Goal: Information Seeking & Learning: Learn about a topic

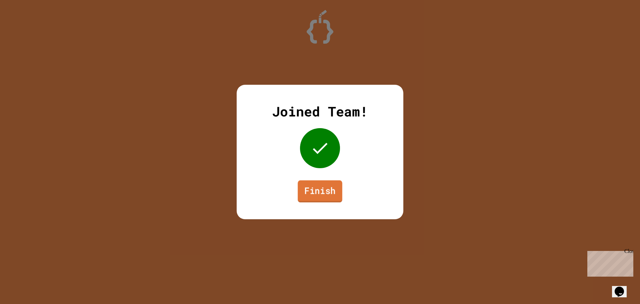
click at [319, 186] on link "Finish" at bounding box center [320, 191] width 45 height 22
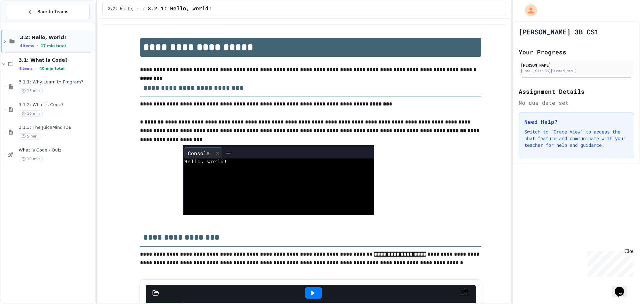
click at [52, 42] on div "3.2: Hello, World! 4 items • 17 min total" at bounding box center [57, 41] width 74 height 14
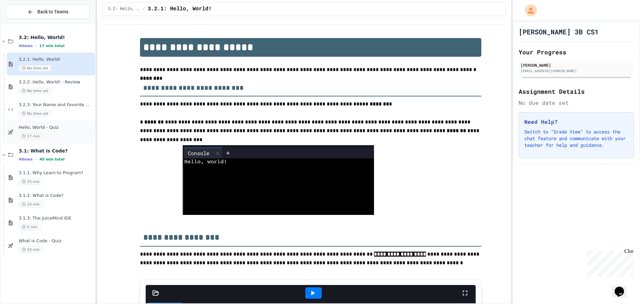
click at [46, 131] on div "Hello, World - Quiz 17 min" at bounding box center [56, 132] width 75 height 15
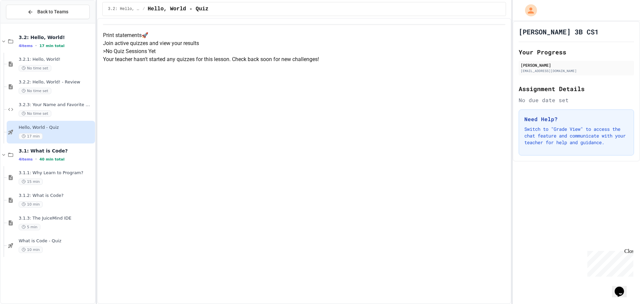
scroll to position [4, 0]
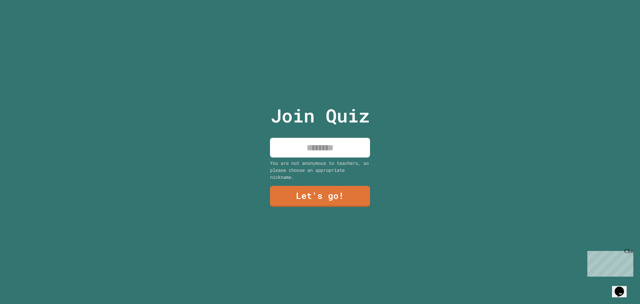
click at [324, 152] on input at bounding box center [320, 148] width 100 height 20
type input "******"
drag, startPoint x: 313, startPoint y: 190, endPoint x: 309, endPoint y: 192, distance: 3.7
click at [309, 192] on link "Let's go!" at bounding box center [319, 196] width 97 height 22
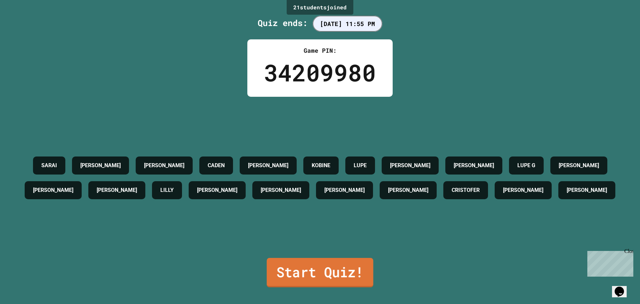
click at [324, 270] on link "Start Quiz!" at bounding box center [320, 272] width 107 height 29
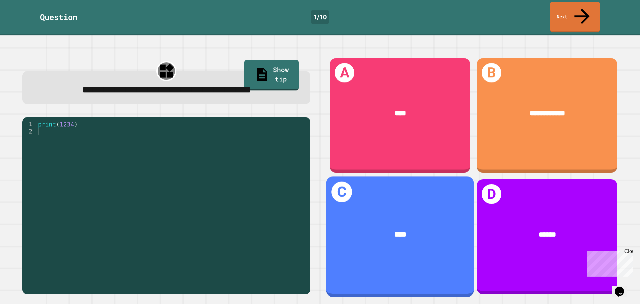
click at [355, 261] on div "C ****" at bounding box center [401, 236] width 148 height 121
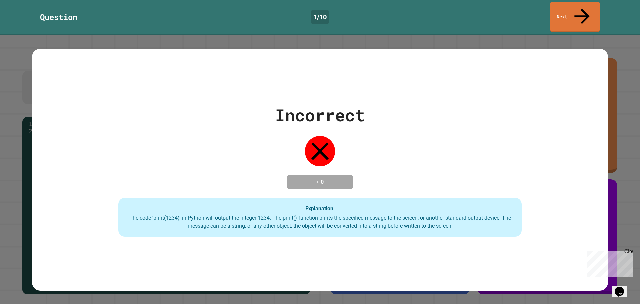
drag, startPoint x: 326, startPoint y: 147, endPoint x: 344, endPoint y: 134, distance: 21.6
click at [326, 147] on icon at bounding box center [320, 151] width 30 height 30
click at [575, 11] on link "Next" at bounding box center [576, 16] width 50 height 32
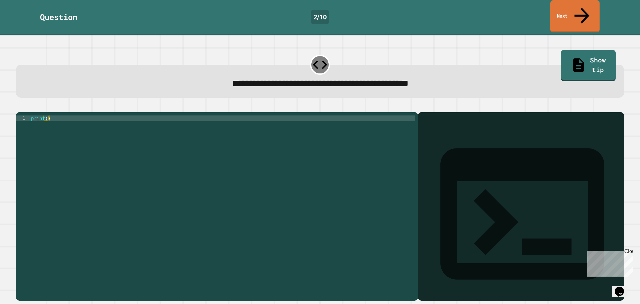
click at [565, 8] on link "Next" at bounding box center [575, 16] width 49 height 32
click at [312, 56] on icon at bounding box center [319, 64] width 17 height 17
drag, startPoint x: 315, startPoint y: 48, endPoint x: 297, endPoint y: 48, distance: 17.7
click at [297, 48] on div "**********" at bounding box center [320, 74] width 615 height 53
click at [317, 56] on icon at bounding box center [319, 64] width 17 height 17
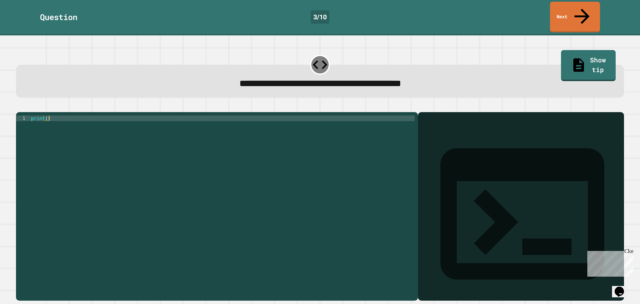
drag, startPoint x: 420, startPoint y: 114, endPoint x: 425, endPoint y: 117, distance: 5.8
click at [425, 117] on icon at bounding box center [522, 213] width 197 height 197
click at [429, 152] on div at bounding box center [521, 215] width 199 height 169
click at [61, 115] on div "print ( )" at bounding box center [222, 205] width 385 height 181
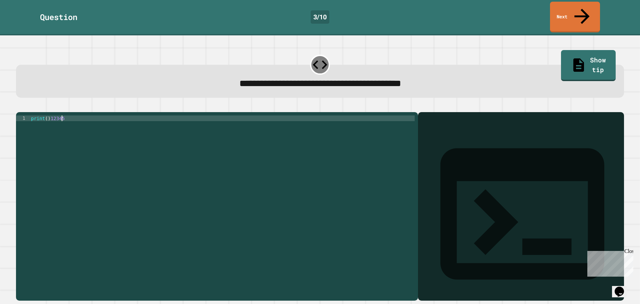
scroll to position [0, 2]
type textarea "**********"
click at [583, 9] on icon at bounding box center [582, 16] width 22 height 24
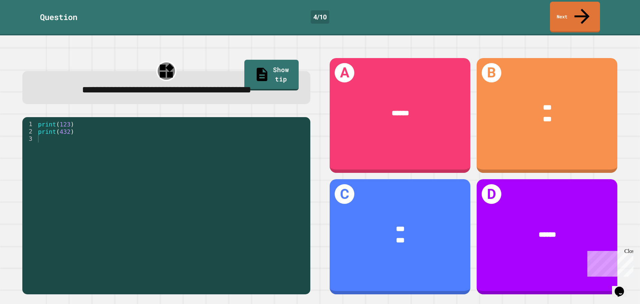
click at [40, 142] on div "print ( 123 ) print ( 432 )" at bounding box center [172, 204] width 270 height 169
click at [48, 140] on div "print ( 123 ) print ( 432 )" at bounding box center [172, 204] width 270 height 169
click at [40, 139] on div "print ( 123 ) print ( 432 )" at bounding box center [172, 204] width 270 height 169
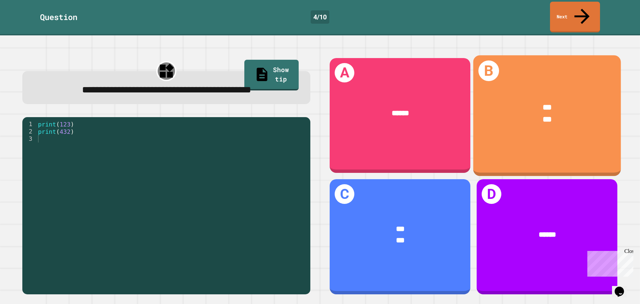
click at [493, 144] on div "B *** ***" at bounding box center [548, 115] width 148 height 121
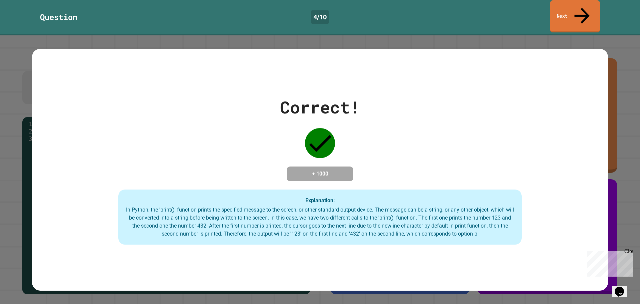
click at [570, 12] on link "Next" at bounding box center [575, 16] width 50 height 32
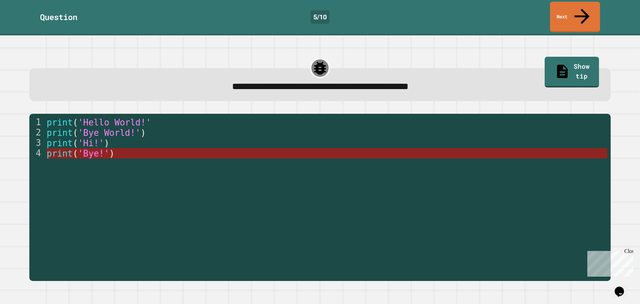
click at [91, 148] on span "'Bye!'" at bounding box center [93, 153] width 31 height 10
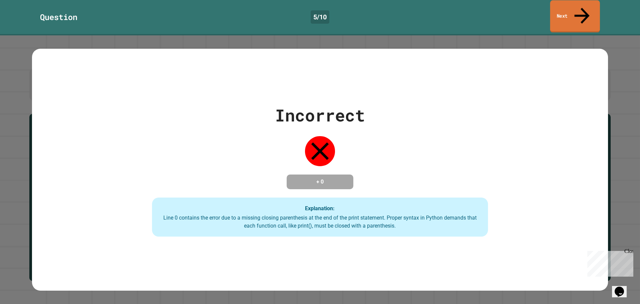
click at [578, 12] on link "Next" at bounding box center [575, 16] width 50 height 32
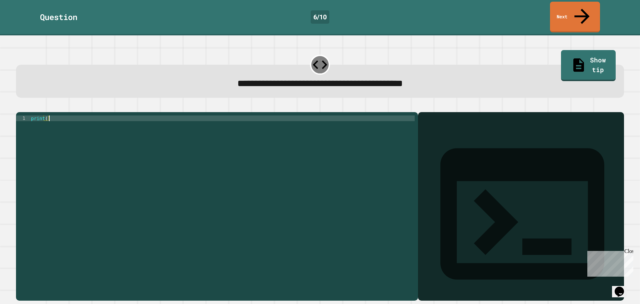
click at [56, 115] on div "print ( )" at bounding box center [222, 205] width 385 height 181
click at [46, 115] on div "print ( )" at bounding box center [222, 205] width 385 height 181
click at [53, 115] on div "print ( )" at bounding box center [222, 205] width 385 height 181
click at [47, 115] on div "print ( )" at bounding box center [222, 205] width 385 height 181
type textarea "**********"
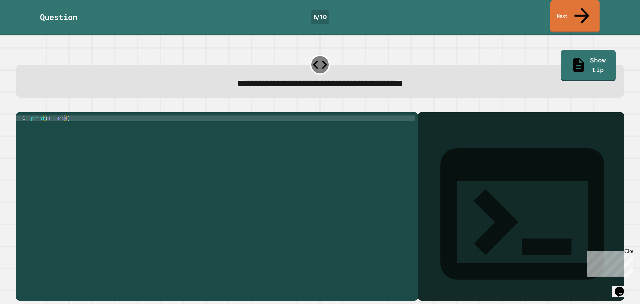
click at [571, 11] on link "Next" at bounding box center [575, 16] width 49 height 32
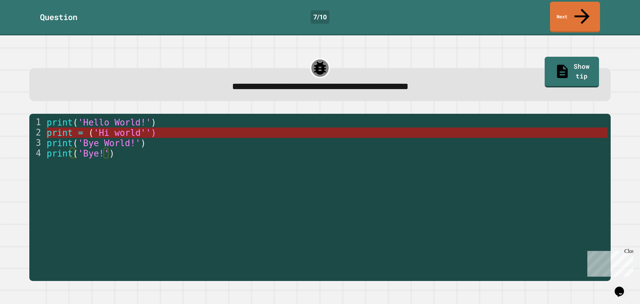
click at [97, 128] on span "'Hi world'')" at bounding box center [124, 133] width 63 height 10
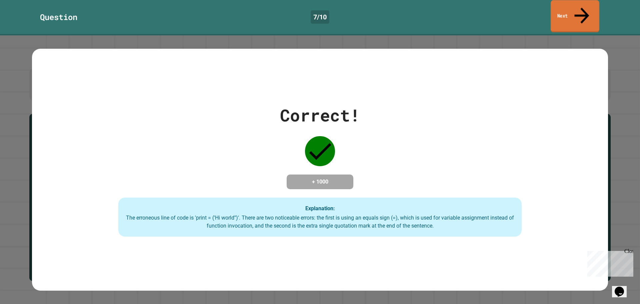
click at [562, 1] on link "Next" at bounding box center [575, 16] width 49 height 32
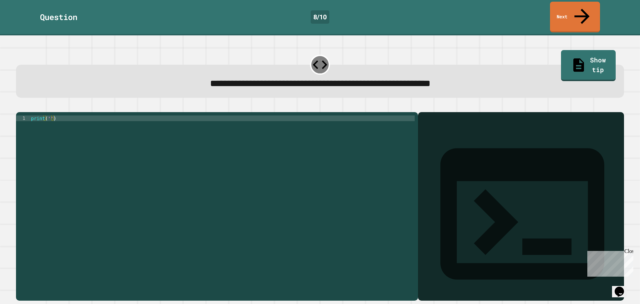
click at [134, 115] on div "print ( '' )" at bounding box center [222, 205] width 385 height 181
click at [48, 115] on div "print ( '' )" at bounding box center [222, 200] width 385 height 170
click at [50, 115] on div "print ( '' )" at bounding box center [222, 205] width 385 height 181
click at [55, 115] on div "print ( 'It' )" at bounding box center [222, 205] width 385 height 181
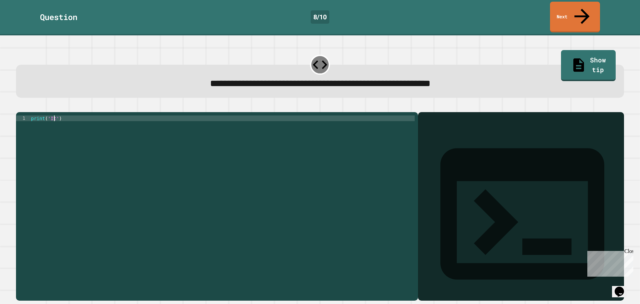
click at [55, 115] on div "print ( 'It' )" at bounding box center [222, 205] width 385 height 181
click at [54, 115] on div "print ( 'It' )" at bounding box center [222, 205] width 385 height 181
click at [55, 115] on div "print ( 'It' )" at bounding box center [222, 205] width 385 height 181
click at [56, 115] on div "print ( 'It' )" at bounding box center [222, 205] width 385 height 181
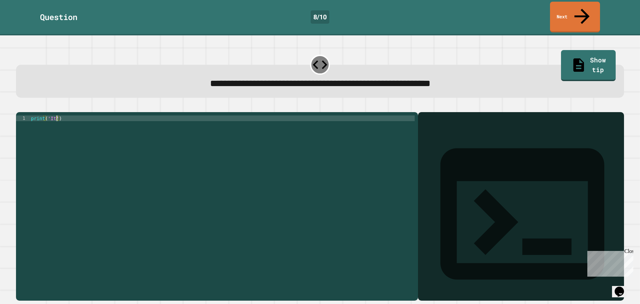
click at [56, 115] on div "print ( 'It' )" at bounding box center [222, 205] width 385 height 181
type textarea "**********"
click at [565, 8] on link "Next" at bounding box center [575, 16] width 49 height 32
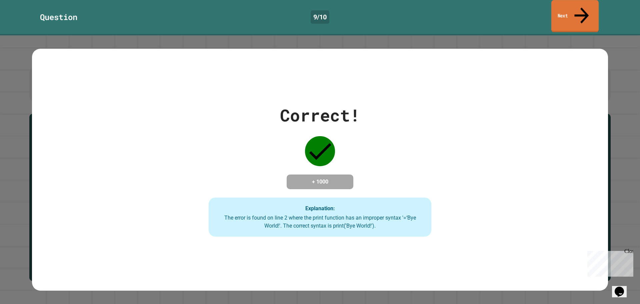
click at [590, 5] on link "Next" at bounding box center [575, 16] width 47 height 32
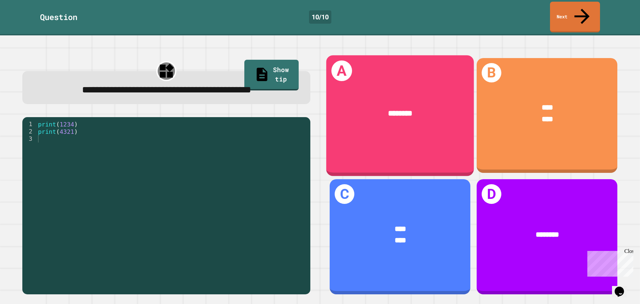
click at [368, 108] on div "********" at bounding box center [400, 114] width 116 height 12
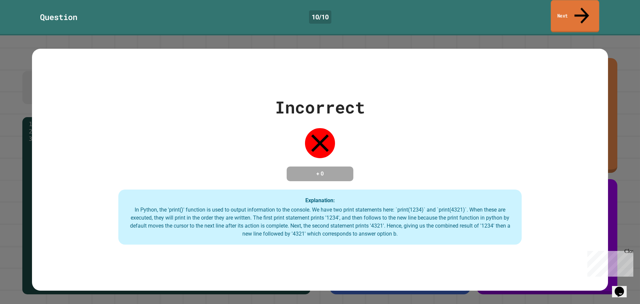
click at [584, 5] on icon at bounding box center [582, 16] width 22 height 24
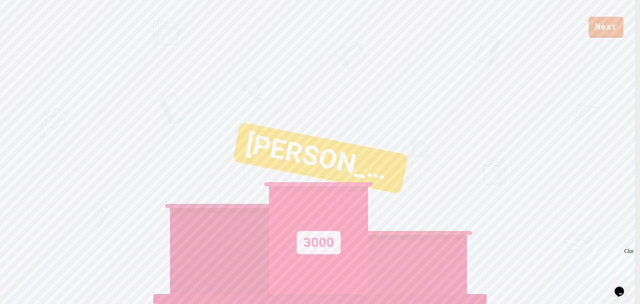
scroll to position [3, 0]
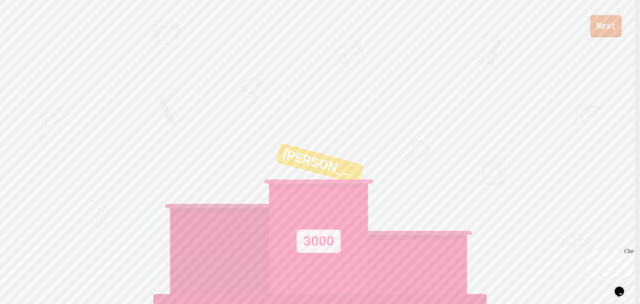
click at [614, 32] on link "Next" at bounding box center [606, 26] width 31 height 22
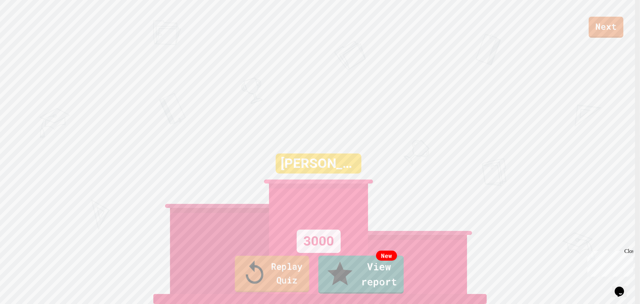
click at [301, 278] on link "Replay Quiz" at bounding box center [272, 273] width 74 height 36
